Goal: Task Accomplishment & Management: Manage account settings

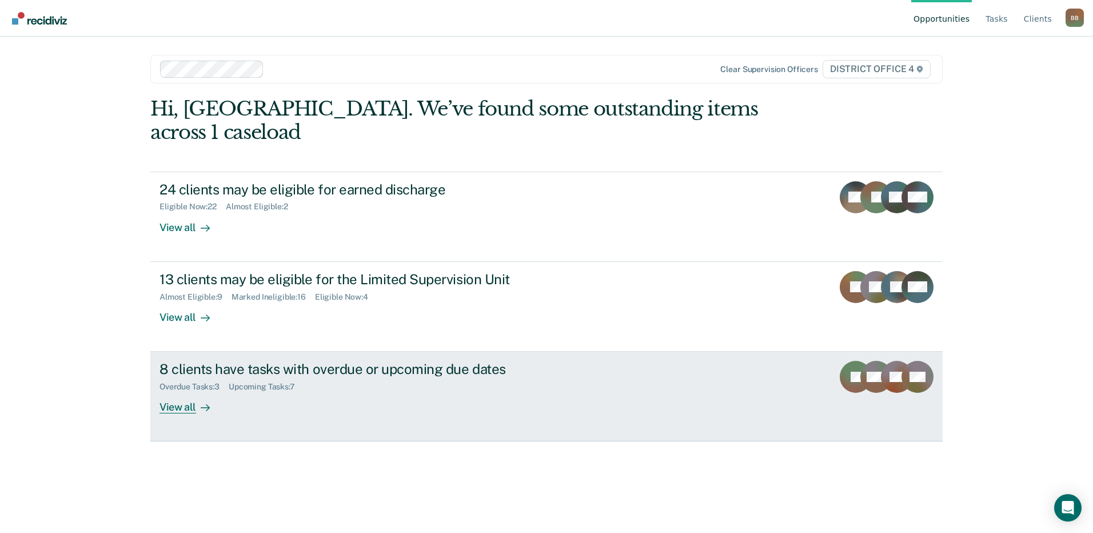
click at [226, 361] on div "8 clients have tasks with overdue or upcoming due dates" at bounding box center [360, 369] width 401 height 17
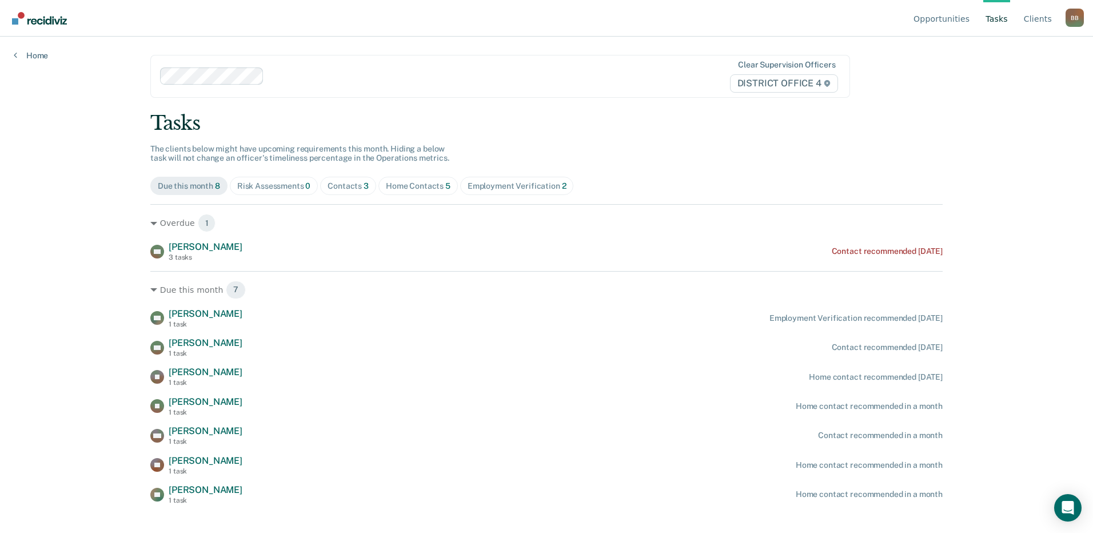
click at [411, 200] on div "Tasks The clients below might have upcoming requirements this month. Hiding a b…" at bounding box center [546, 308] width 793 height 393
click at [412, 190] on div "Home Contacts 5" at bounding box center [418, 186] width 65 height 10
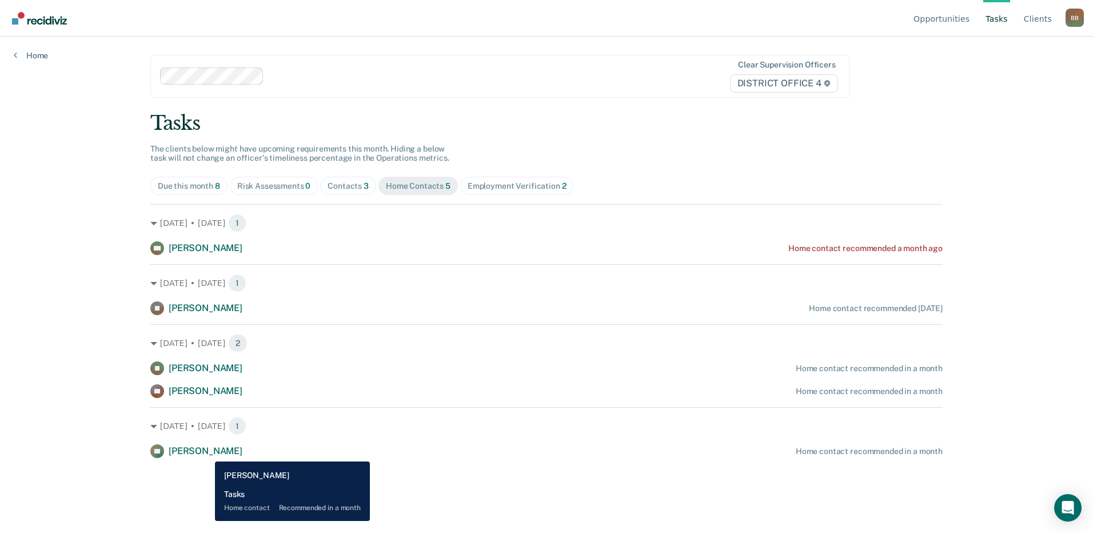
click at [206, 453] on span "[PERSON_NAME]" at bounding box center [206, 450] width 74 height 11
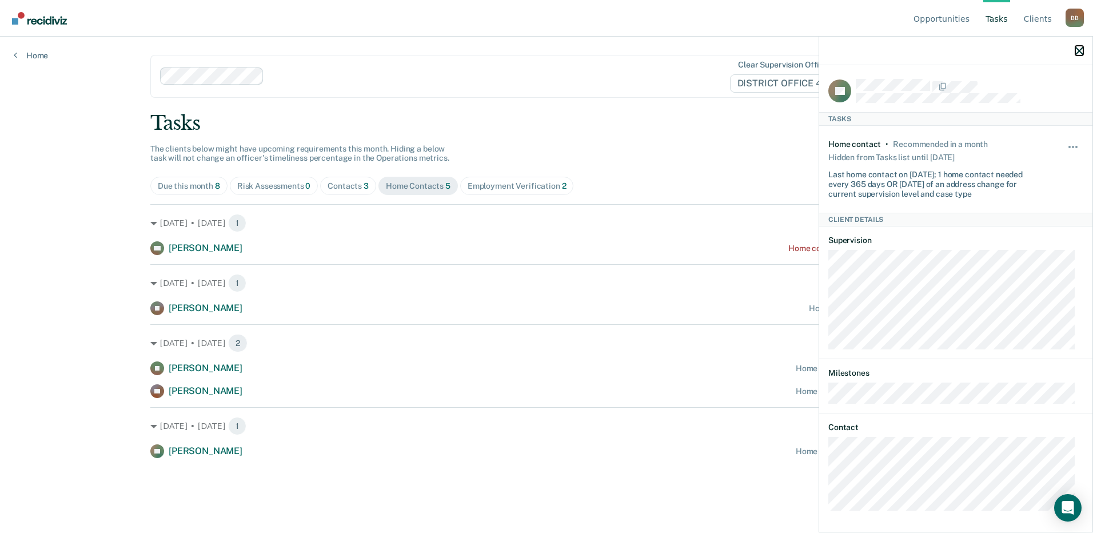
click at [1082, 47] on icon "button" at bounding box center [1080, 51] width 8 height 8
